Goal: Navigation & Orientation: Find specific page/section

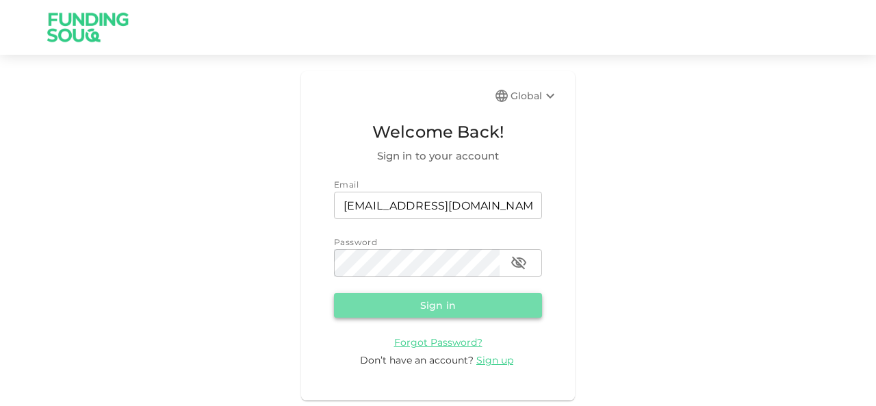
click at [426, 302] on button "Sign in" at bounding box center [438, 305] width 208 height 25
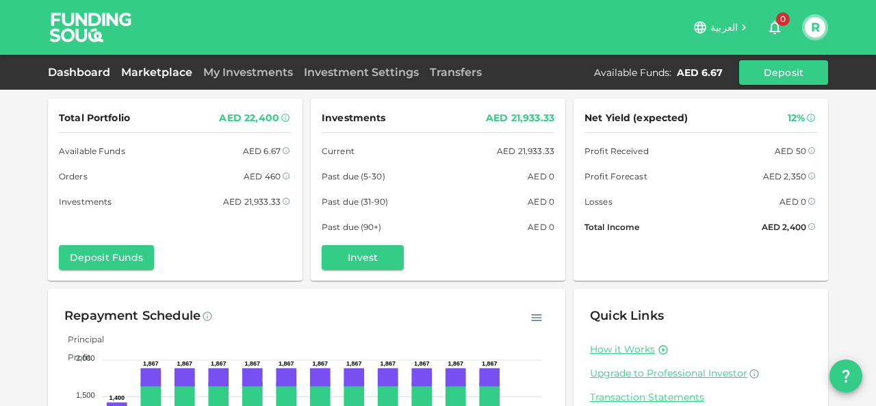
click at [156, 73] on link "Marketplace" at bounding box center [157, 72] width 82 height 13
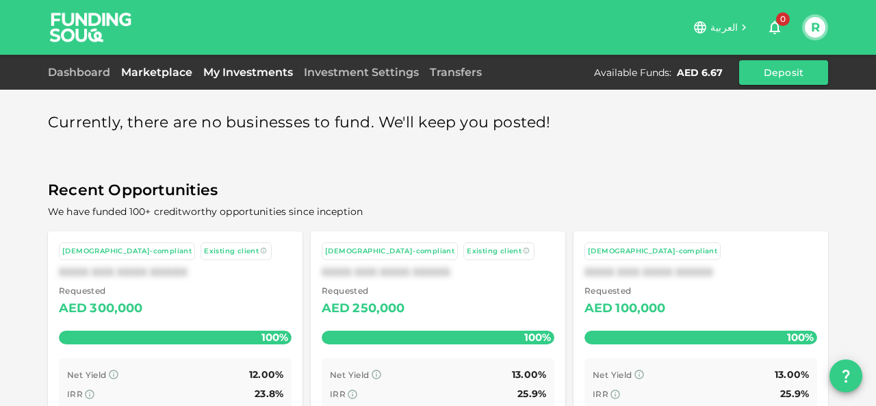
click at [252, 71] on link "My Investments" at bounding box center [248, 72] width 101 height 13
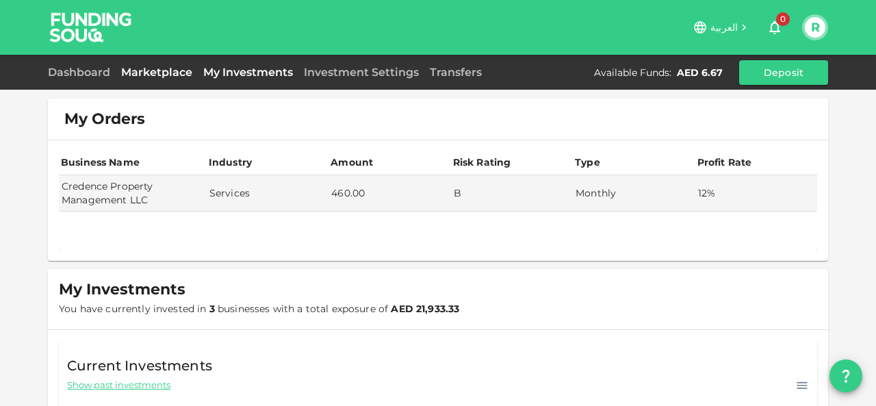
click at [168, 77] on link "Marketplace" at bounding box center [157, 72] width 82 height 13
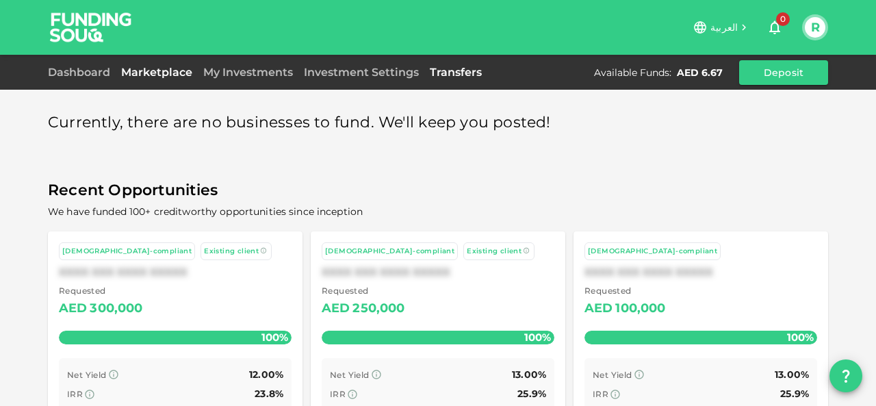
click at [441, 66] on link "Transfers" at bounding box center [455, 72] width 63 height 13
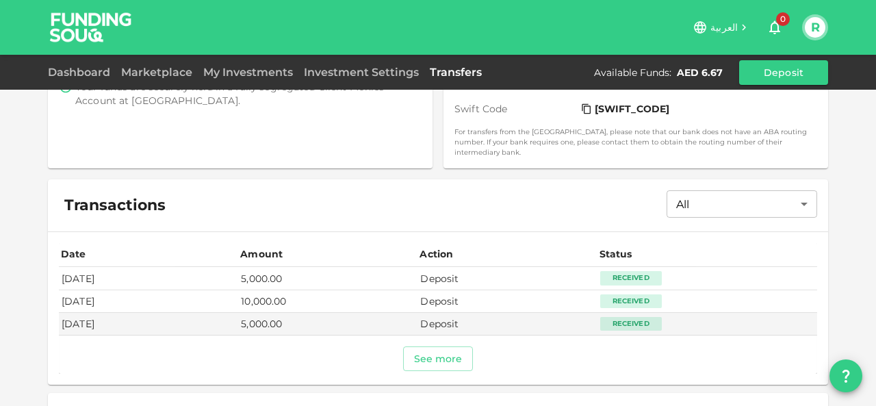
scroll to position [386, 0]
